Goal: Information Seeking & Learning: Learn about a topic

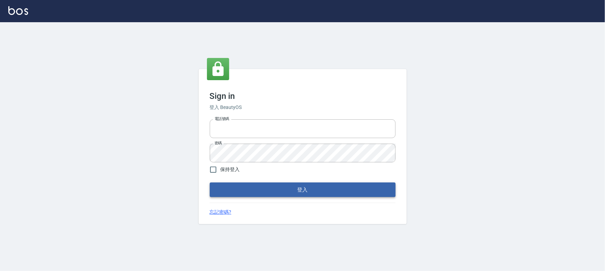
type input "0910967130"
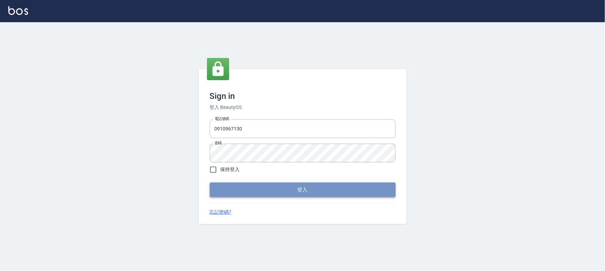
click at [315, 191] on button "登入" at bounding box center [303, 189] width 186 height 15
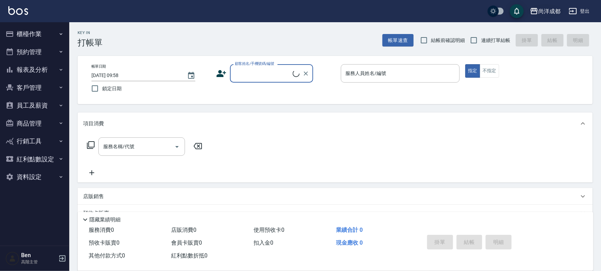
click at [540, 16] on button "尚洋成都" at bounding box center [546, 11] width 36 height 14
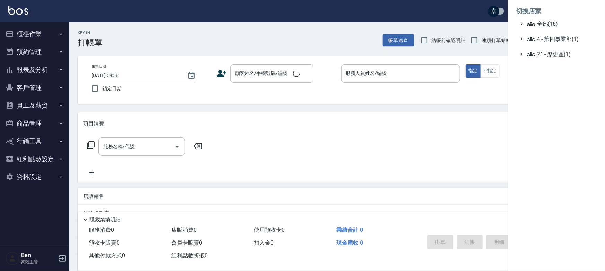
click at [538, 28] on ul "全部(16) 4 - 第四事業部(1) 21 - 歷史區(1)" at bounding box center [556, 38] width 80 height 39
click at [542, 24] on span "全部(16)" at bounding box center [560, 23] width 67 height 8
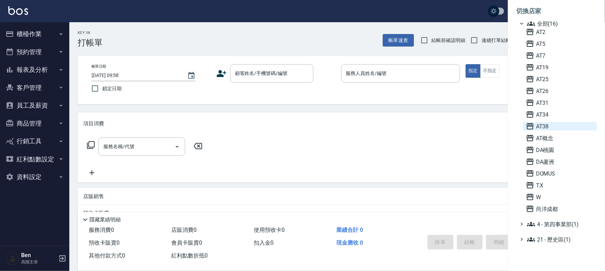
click at [541, 125] on span "AT38" at bounding box center [560, 126] width 68 height 8
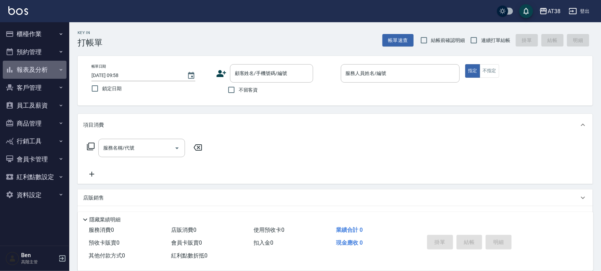
click at [28, 67] on button "報表及分析" at bounding box center [35, 70] width 64 height 18
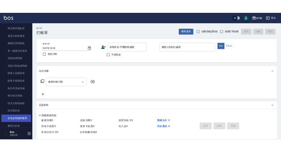
scroll to position [504, 0]
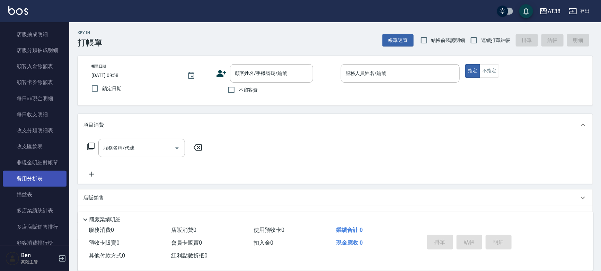
click at [31, 178] on link "費用分析表" at bounding box center [35, 179] width 64 height 16
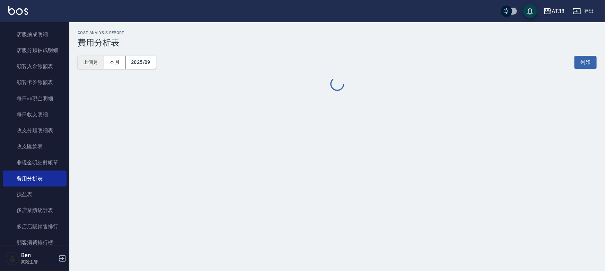
click at [96, 63] on button "上個月" at bounding box center [91, 62] width 26 height 13
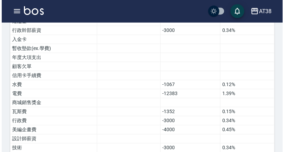
scroll to position [459, 0]
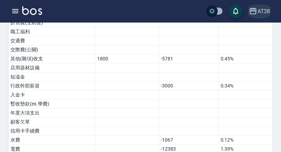
click at [267, 8] on div "AT38" at bounding box center [263, 11] width 13 height 9
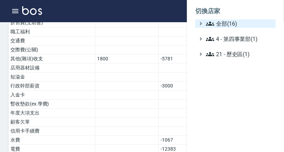
click at [226, 25] on span "全部(16)" at bounding box center [239, 23] width 67 height 8
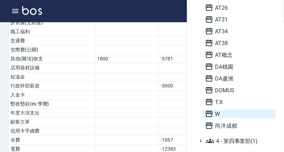
scroll to position [94, 0]
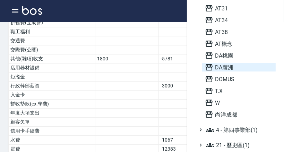
click at [215, 67] on span "DA蘆洲" at bounding box center [239, 67] width 68 height 8
